Goal: Task Accomplishment & Management: Use online tool/utility

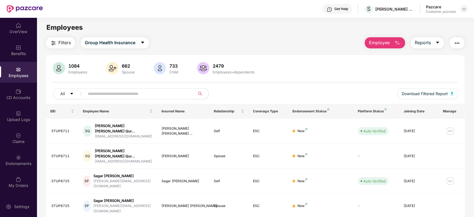
click at [463, 10] on img at bounding box center [464, 9] width 4 height 4
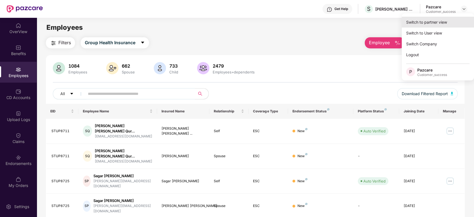
click at [439, 21] on div "Switch to partner view" at bounding box center [438, 22] width 72 height 11
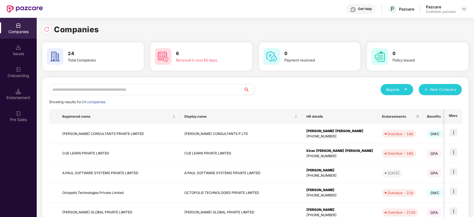
click at [171, 90] on input "text" at bounding box center [146, 89] width 195 height 11
click at [171, 90] on input "*" at bounding box center [146, 89] width 195 height 11
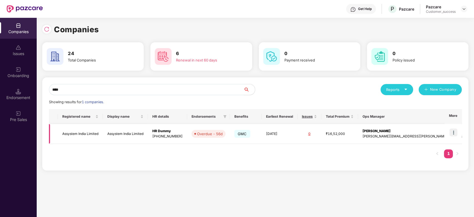
type input "****"
click at [454, 132] on img at bounding box center [454, 132] width 8 height 8
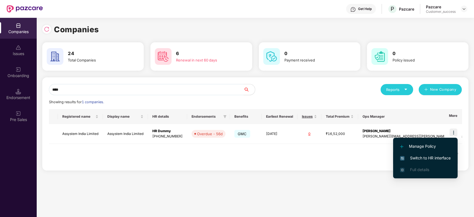
click at [417, 158] on span "Switch to HR interface" at bounding box center [425, 158] width 51 height 6
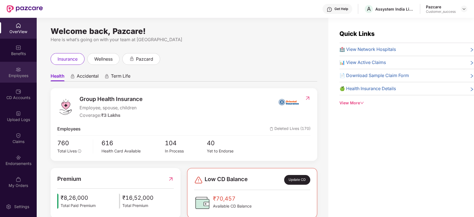
click at [30, 71] on div "Employees" at bounding box center [18, 72] width 37 height 21
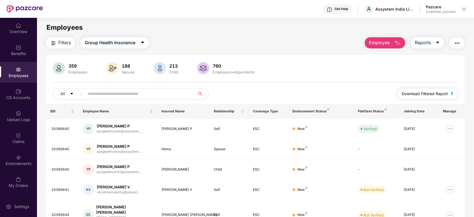
click at [430, 89] on button "Download Filtered Report" at bounding box center [427, 93] width 61 height 11
click at [464, 7] on img at bounding box center [464, 9] width 4 height 4
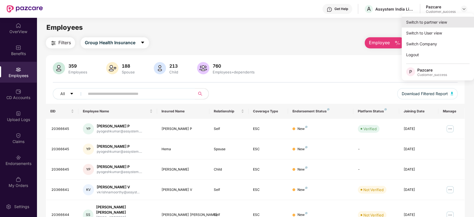
click at [434, 21] on div "Switch to partner view" at bounding box center [438, 22] width 72 height 11
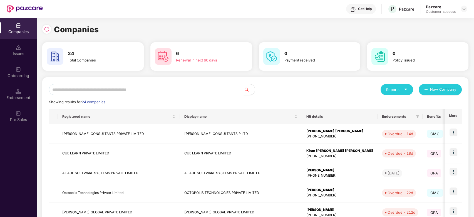
click at [146, 86] on input "text" at bounding box center [146, 89] width 195 height 11
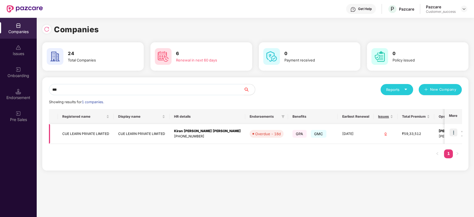
type input "***"
click at [453, 133] on img at bounding box center [454, 132] width 8 height 8
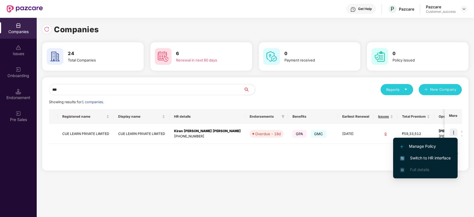
click at [427, 157] on span "Switch to HR interface" at bounding box center [425, 158] width 51 height 6
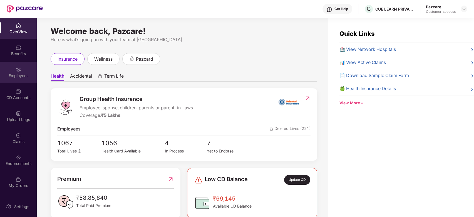
click at [14, 70] on div "Employees" at bounding box center [18, 72] width 37 height 21
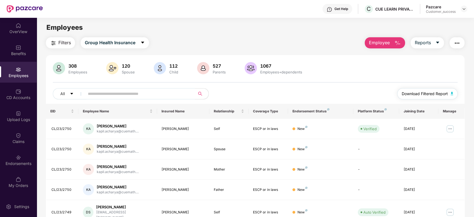
click at [429, 93] on span "Download Filtered Report" at bounding box center [425, 94] width 46 height 6
click at [418, 91] on span "Download Filtered Report" at bounding box center [425, 94] width 46 height 6
click at [111, 43] on span "Group Health Insurance" at bounding box center [110, 42] width 51 height 7
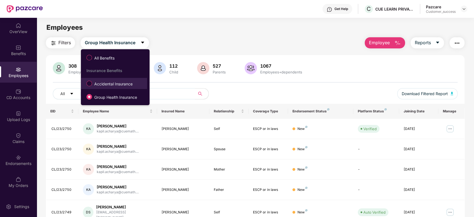
click at [110, 82] on span "Accidental Insurance" at bounding box center [113, 84] width 43 height 6
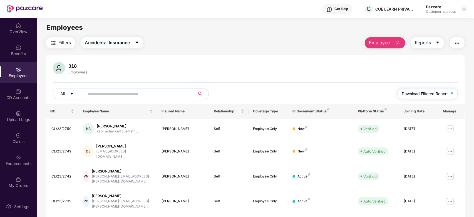
click at [419, 93] on span "Download Filtered Report" at bounding box center [425, 94] width 46 height 6
